Goal: Find specific page/section: Find specific page/section

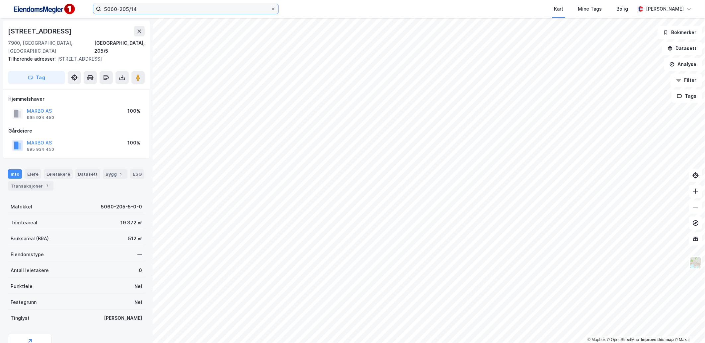
click at [159, 11] on input "5060-205/14" at bounding box center [185, 9] width 169 height 10
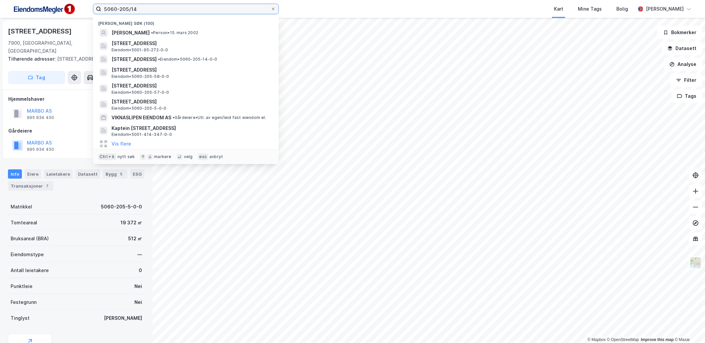
click at [159, 11] on input "5060-205/14" at bounding box center [185, 9] width 169 height 10
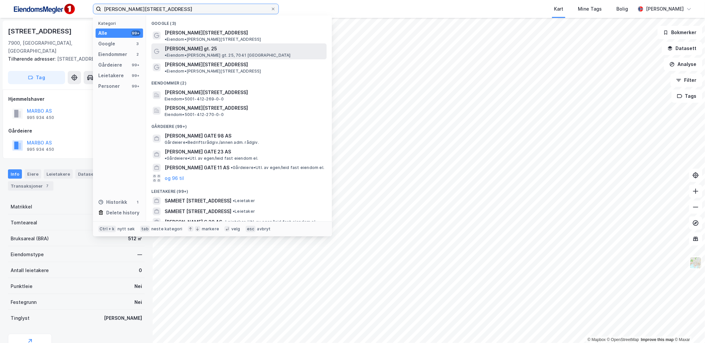
type input "haakon viis gate 25"
click at [197, 45] on span "Haakon VIIs gt. 25" at bounding box center [191, 49] width 52 height 8
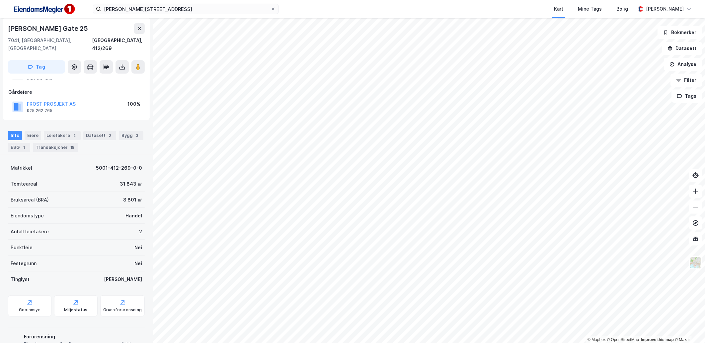
scroll to position [60, 0]
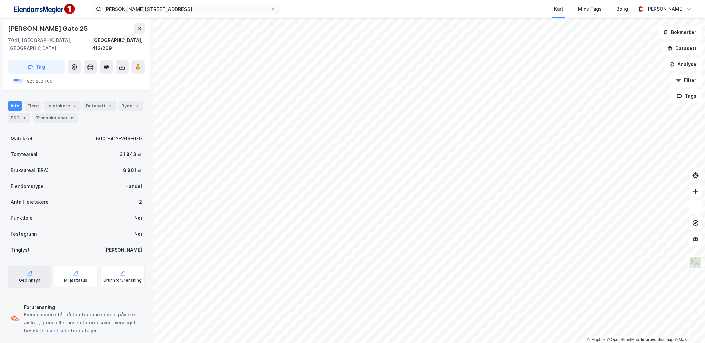
click at [45, 274] on div "Geoinnsyn" at bounding box center [29, 276] width 43 height 21
